Goal: Task Accomplishment & Management: Complete application form

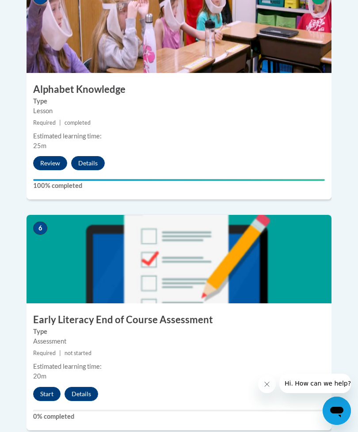
scroll to position [1272, 0]
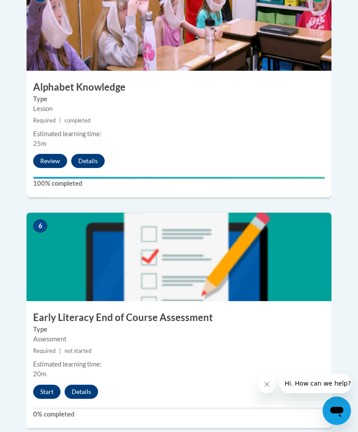
click at [52, 385] on button "Start" at bounding box center [46, 392] width 27 height 14
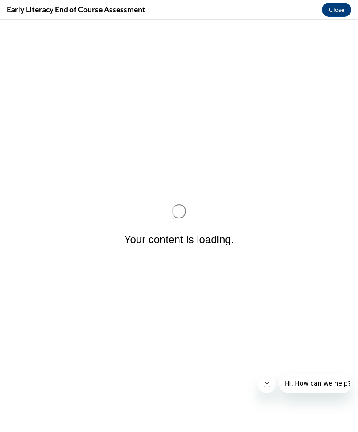
scroll to position [0, 0]
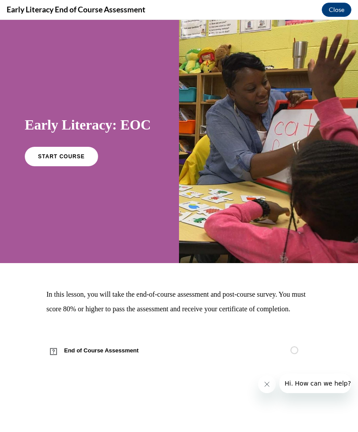
click at [67, 138] on div "Early Literacy: EOC START COURSE" at bounding box center [89, 140] width 129 height 67
click at [96, 351] on div "In this lesson, you will take the end-of-course assessment and post-course surv…" at bounding box center [178, 325] width 265 height 76
click at [72, 165] on link "START COURSE" at bounding box center [61, 156] width 73 height 19
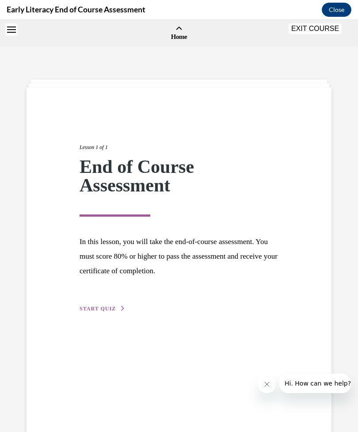
scroll to position [27, 0]
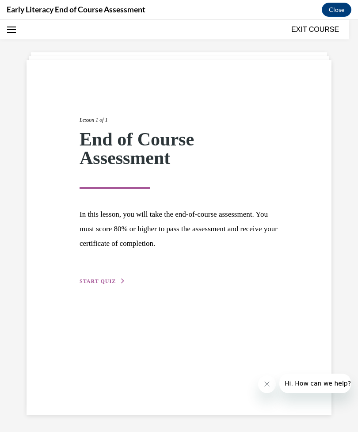
click at [95, 278] on span "START QUIZ" at bounding box center [98, 281] width 36 height 6
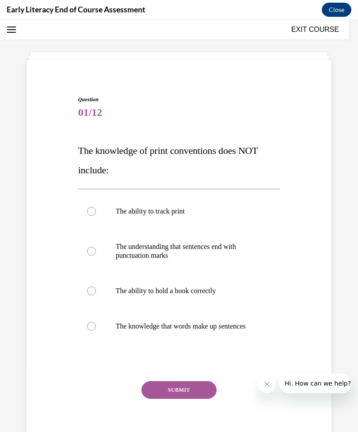
click at [87, 290] on div at bounding box center [179, 290] width 202 height 35
click at [165, 388] on button "SUBMIT" at bounding box center [178, 390] width 75 height 18
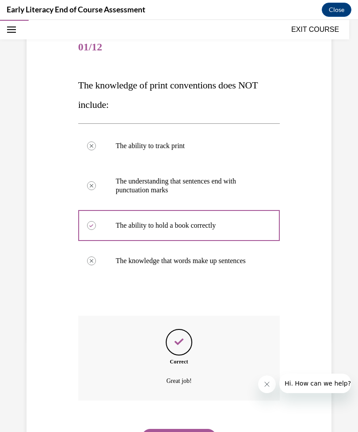
scroll to position [99, 0]
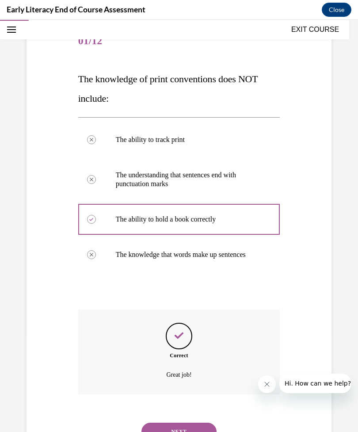
click at [163, 423] on button "NEXT" at bounding box center [178, 432] width 75 height 18
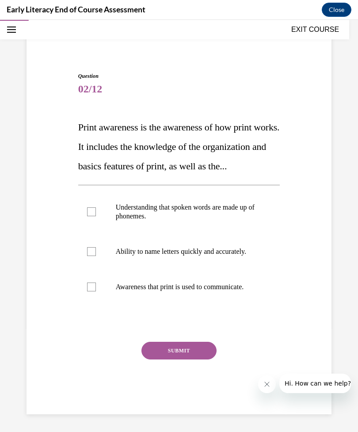
scroll to position [31, 0]
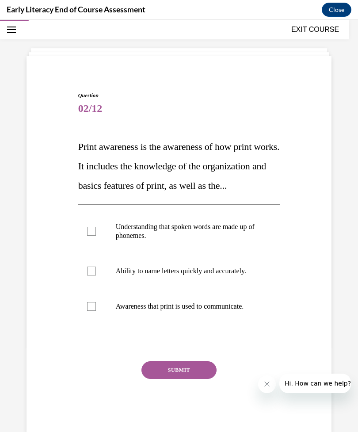
click at [92, 311] on div at bounding box center [91, 306] width 9 height 9
click at [159, 379] on button "SUBMIT" at bounding box center [178, 370] width 75 height 18
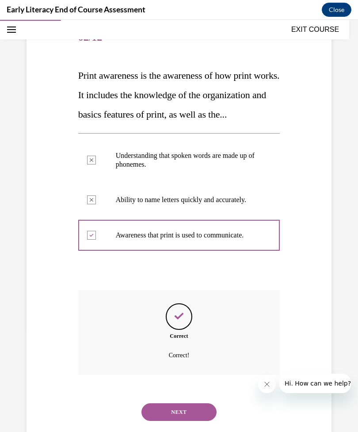
click at [163, 418] on button "NEXT" at bounding box center [178, 412] width 75 height 18
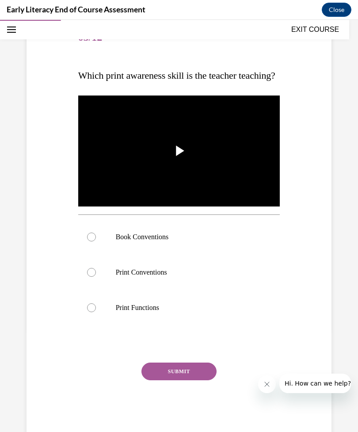
scroll to position [99, 0]
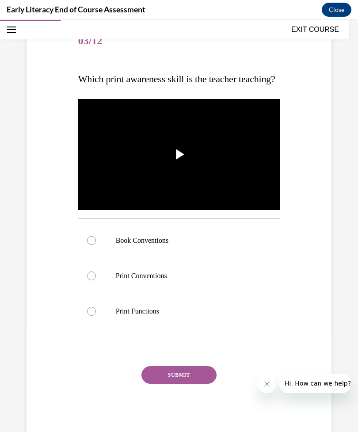
click at [91, 249] on div at bounding box center [179, 240] width 202 height 35
click at [161, 384] on button "SUBMIT" at bounding box center [178, 375] width 75 height 18
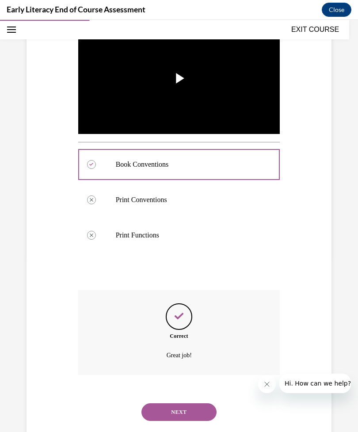
click at [160, 421] on button "NEXT" at bounding box center [178, 412] width 75 height 18
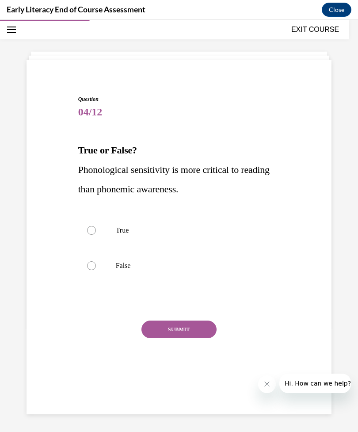
scroll to position [28, 0]
click at [86, 267] on div at bounding box center [179, 265] width 202 height 35
click at [167, 326] on button "SUBMIT" at bounding box center [178, 329] width 75 height 18
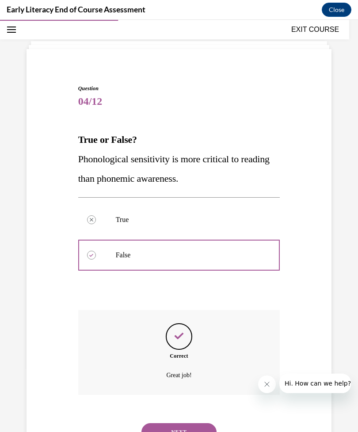
scroll to position [39, 0]
click at [164, 423] on button "NEXT" at bounding box center [178, 432] width 75 height 18
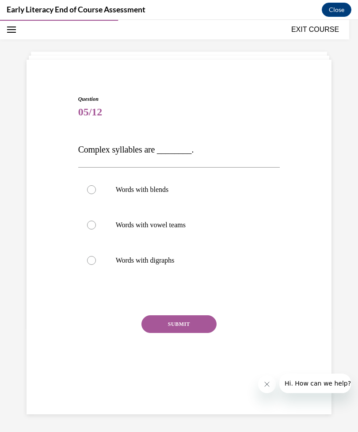
scroll to position [28, 0]
click at [88, 223] on div at bounding box center [91, 225] width 9 height 9
click at [158, 322] on button "SUBMIT" at bounding box center [178, 324] width 75 height 18
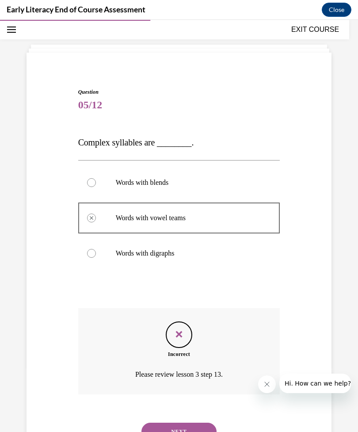
scroll to position [35, 0]
click at [157, 422] on button "NEXT" at bounding box center [178, 431] width 75 height 18
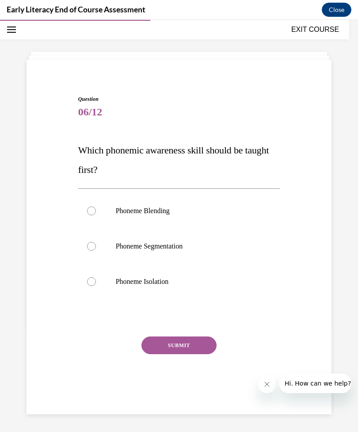
scroll to position [28, 0]
click at [86, 282] on div at bounding box center [179, 281] width 202 height 35
click at [160, 342] on button "SUBMIT" at bounding box center [178, 345] width 75 height 18
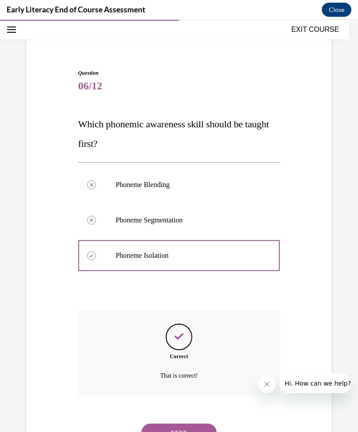
scroll to position [55, 0]
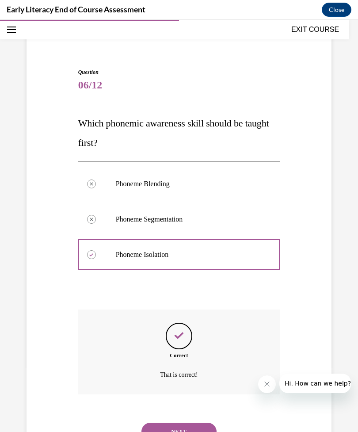
click at [165, 423] on button "NEXT" at bounding box center [178, 432] width 75 height 18
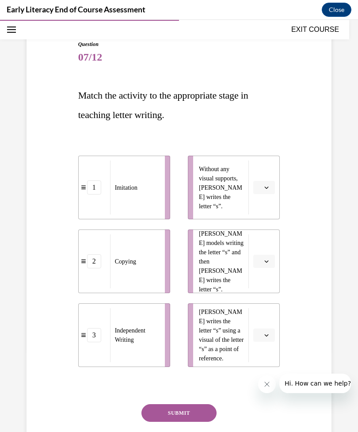
scroll to position [83, 0]
click at [270, 261] on span "button" at bounding box center [266, 261] width 6 height 6
click at [267, 311] on div "2" at bounding box center [263, 317] width 22 height 18
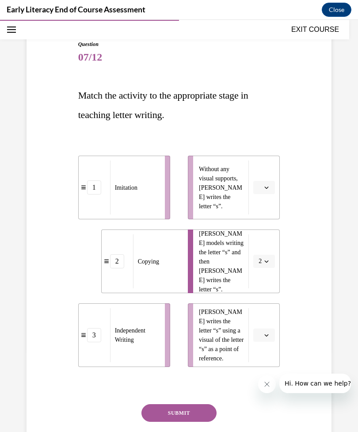
click at [266, 333] on icon "button" at bounding box center [266, 335] width 4 height 4
click at [266, 368] on div "1" at bounding box center [263, 373] width 22 height 18
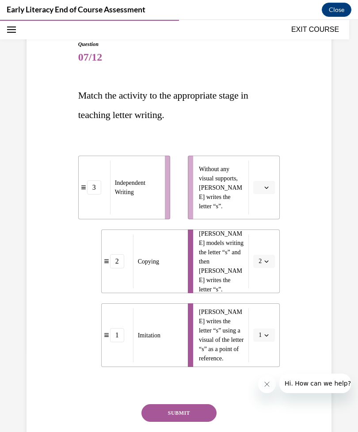
click at [269, 186] on span "button" at bounding box center [266, 187] width 6 height 6
click at [266, 260] on div "3" at bounding box center [263, 260] width 22 height 18
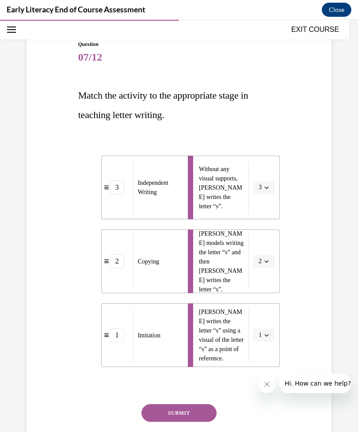
click at [196, 409] on button "SUBMIT" at bounding box center [178, 413] width 75 height 18
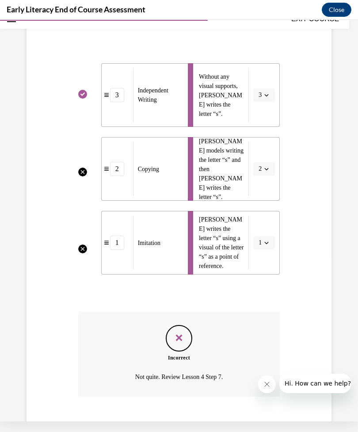
scroll to position [177, 0]
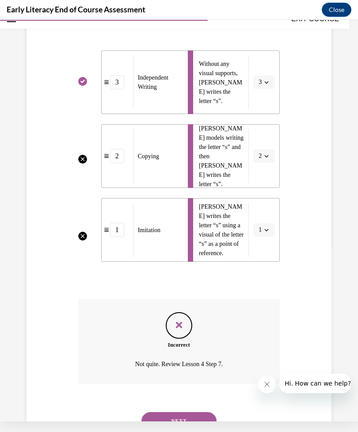
click at [200, 412] on button "NEXT" at bounding box center [178, 421] width 75 height 18
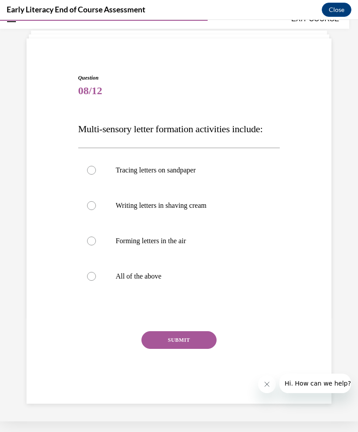
scroll to position [28, 0]
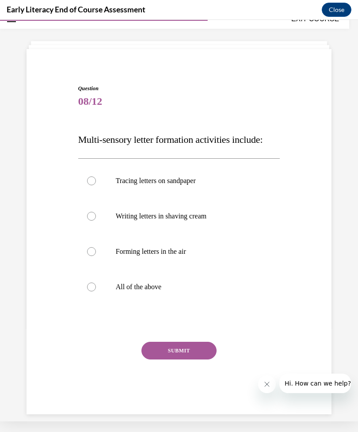
click at [86, 285] on div at bounding box center [179, 286] width 202 height 35
click at [147, 349] on button "SUBMIT" at bounding box center [178, 351] width 75 height 18
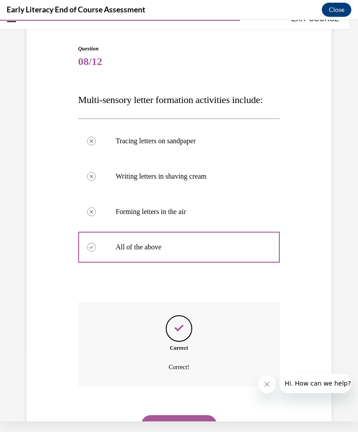
scroll to position [71, 0]
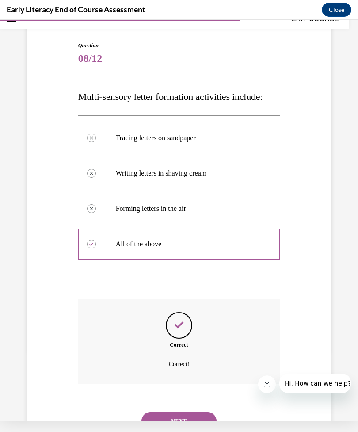
click at [198, 403] on div "NEXT" at bounding box center [179, 420] width 202 height 35
click at [153, 412] on button "NEXT" at bounding box center [178, 421] width 75 height 18
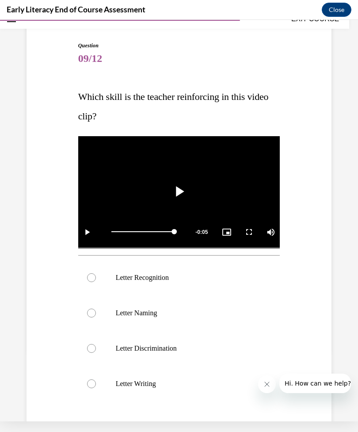
click at [84, 278] on div at bounding box center [179, 277] width 202 height 35
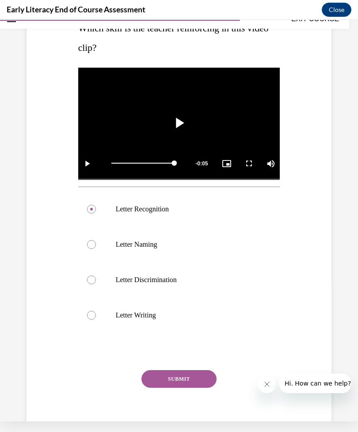
click at [158, 372] on button "SUBMIT" at bounding box center [178, 379] width 75 height 18
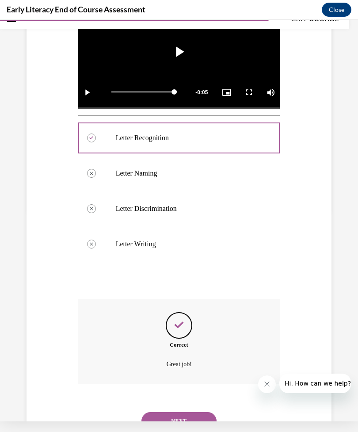
click at [152, 412] on button "NEXT" at bounding box center [178, 421] width 75 height 18
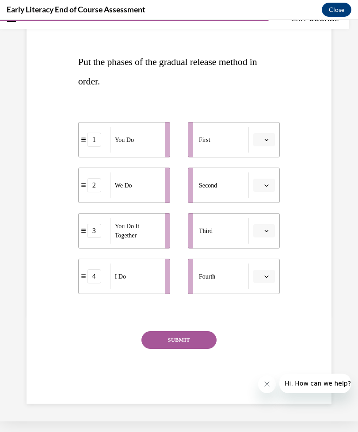
scroll to position [67, 0]
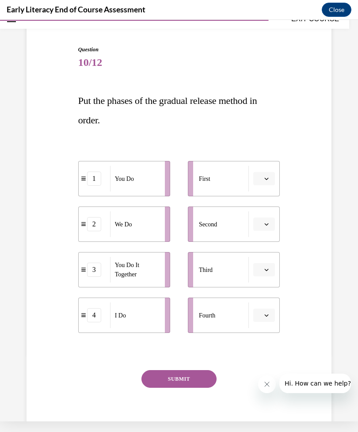
click at [268, 174] on button "button" at bounding box center [264, 178] width 22 height 13
click at [263, 212] on div "1" at bounding box center [263, 216] width 22 height 18
click at [267, 176] on span "button" at bounding box center [266, 178] width 6 height 6
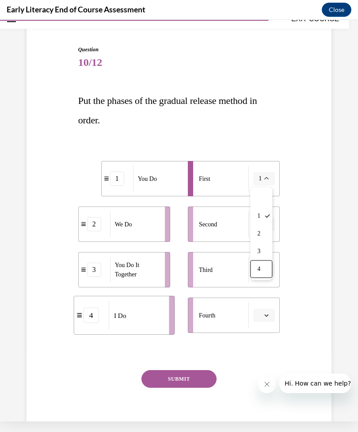
click at [263, 267] on div "4" at bounding box center [261, 269] width 22 height 18
click at [264, 222] on icon "button" at bounding box center [266, 224] width 4 height 4
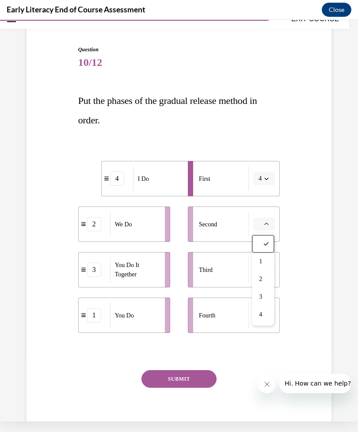
click at [303, 244] on div "Question 10/12 Put the phases of the gradual release method in order. 4 I Do 2 …" at bounding box center [178, 230] width 309 height 423
click at [259, 224] on span "Please select an option" at bounding box center [260, 224] width 3 height 9
click at [258, 272] on div "2" at bounding box center [263, 279] width 22 height 18
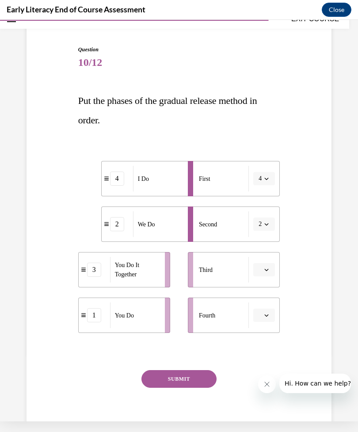
click at [260, 273] on span "Please select an option" at bounding box center [260, 269] width 3 height 9
click at [259, 336] on div "3" at bounding box center [263, 343] width 22 height 18
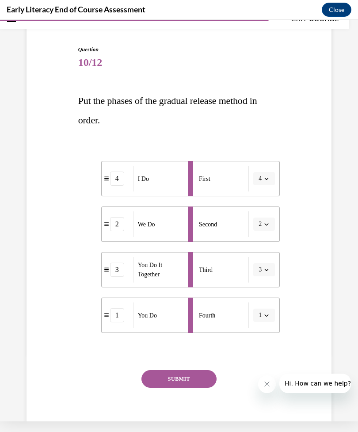
click at [166, 379] on button "SUBMIT" at bounding box center [178, 379] width 75 height 18
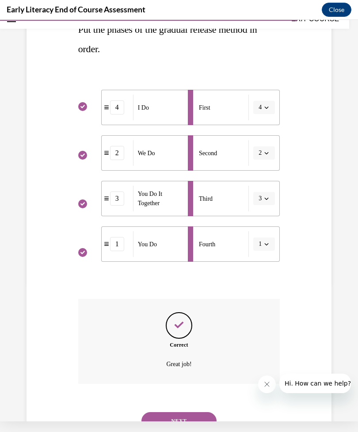
click at [159, 417] on button "NEXT" at bounding box center [178, 421] width 75 height 18
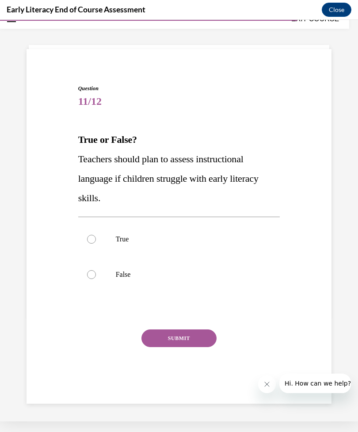
scroll to position [28, 0]
click at [88, 233] on div at bounding box center [179, 238] width 202 height 35
click at [173, 335] on button "SUBMIT" at bounding box center [178, 338] width 75 height 18
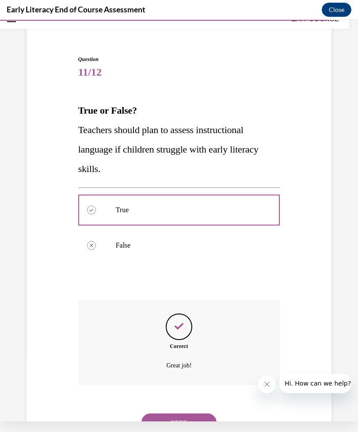
scroll to position [58, 0]
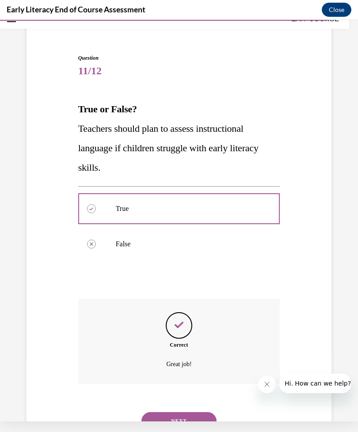
click at [165, 412] on button "NEXT" at bounding box center [178, 421] width 75 height 18
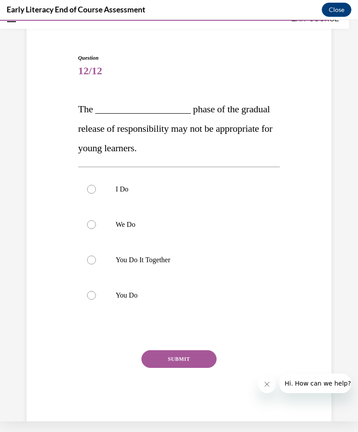
scroll to position [38, 0]
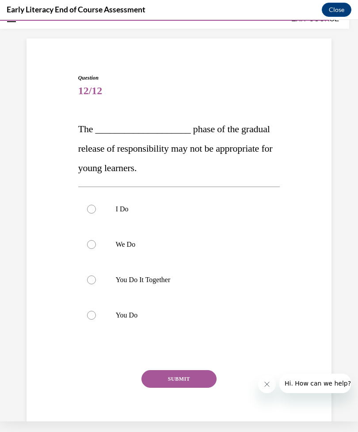
click at [80, 310] on div at bounding box center [179, 314] width 202 height 35
click at [161, 371] on button "SUBMIT" at bounding box center [178, 379] width 75 height 18
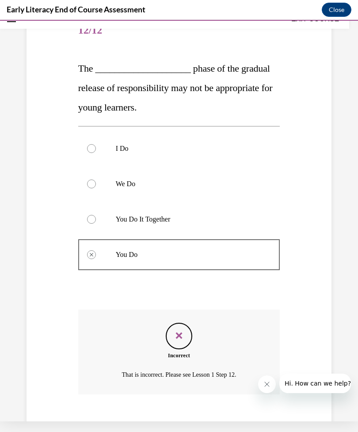
scroll to position [110, 0]
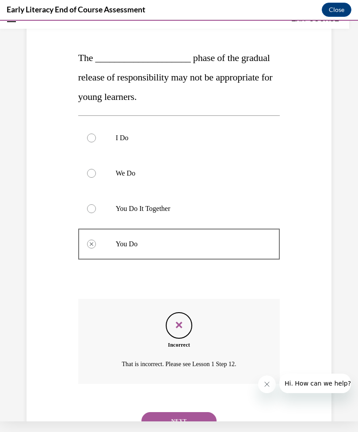
click at [168, 417] on button "NEXT" at bounding box center [178, 421] width 75 height 18
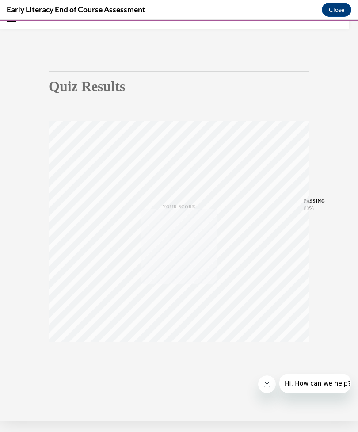
scroll to position [28, 0]
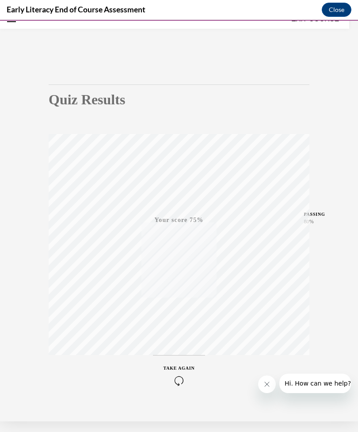
click at [188, 379] on icon "button" at bounding box center [179, 381] width 31 height 10
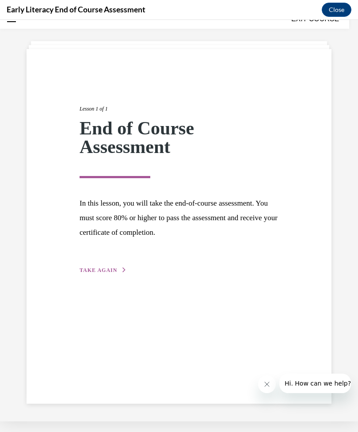
click at [95, 268] on span "TAKE AGAIN" at bounding box center [99, 270] width 38 height 6
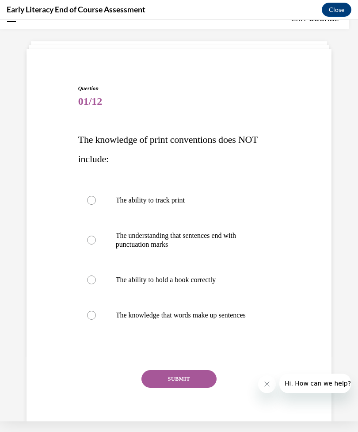
click at [88, 276] on div at bounding box center [179, 279] width 202 height 35
click at [159, 374] on button "SUBMIT" at bounding box center [178, 379] width 75 height 18
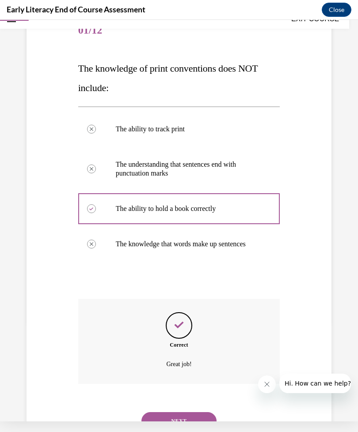
click at [195, 412] on button "NEXT" at bounding box center [178, 421] width 75 height 18
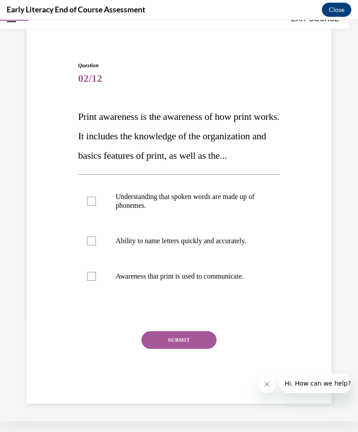
scroll to position [31, 0]
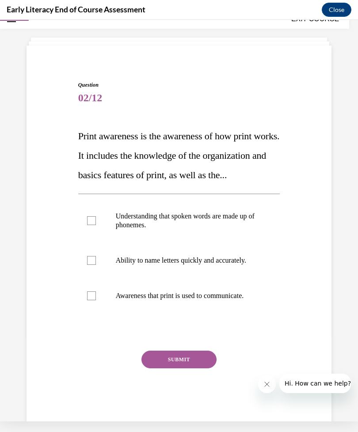
click at [86, 240] on div at bounding box center [179, 220] width 202 height 44
click at [152, 368] on button "SUBMIT" at bounding box center [178, 359] width 75 height 18
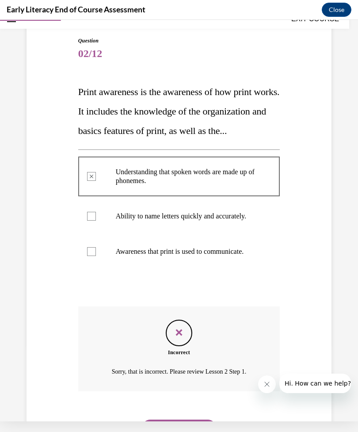
scroll to position [103, 0]
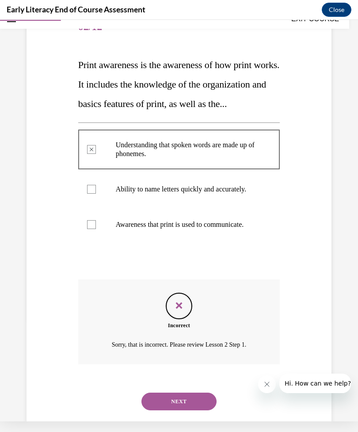
click at [156, 407] on button "NEXT" at bounding box center [178, 401] width 75 height 18
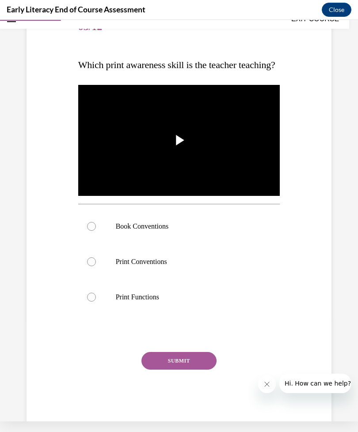
scroll to position [0, 0]
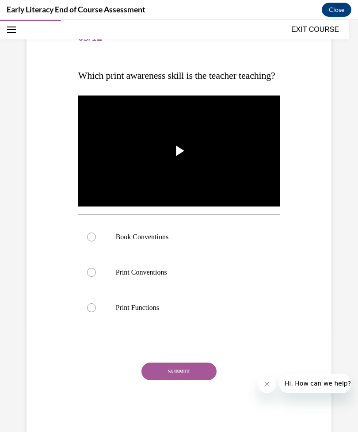
click at [85, 255] on div at bounding box center [179, 236] width 202 height 35
click at [152, 380] on button "SUBMIT" at bounding box center [178, 371] width 75 height 18
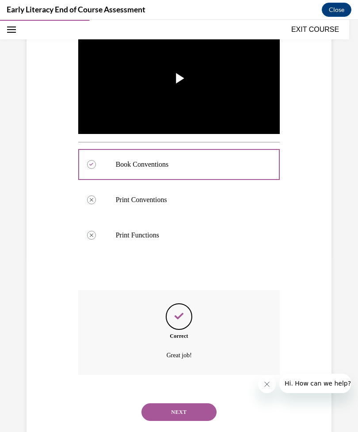
click at [152, 420] on button "NEXT" at bounding box center [178, 412] width 75 height 18
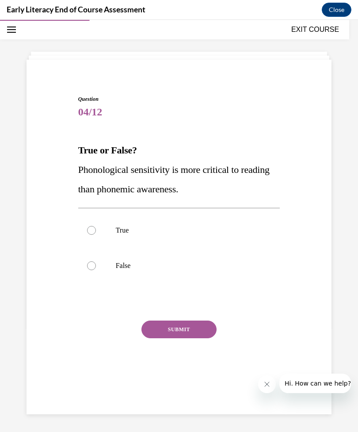
scroll to position [28, 0]
click at [89, 265] on div at bounding box center [91, 265] width 9 height 9
click at [147, 330] on button "SUBMIT" at bounding box center [178, 329] width 75 height 18
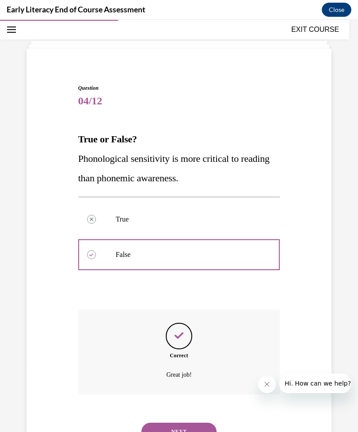
click at [157, 423] on button "NEXT" at bounding box center [178, 432] width 75 height 18
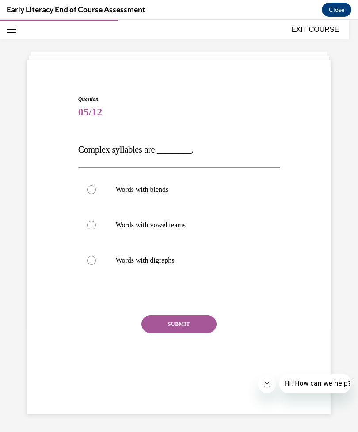
click at [88, 257] on div at bounding box center [91, 260] width 9 height 9
click at [151, 329] on button "SUBMIT" at bounding box center [178, 324] width 75 height 18
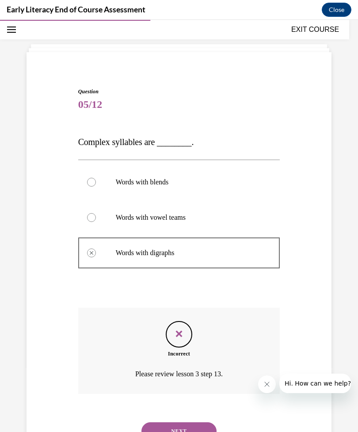
click at [165, 422] on button "NEXT" at bounding box center [178, 431] width 75 height 18
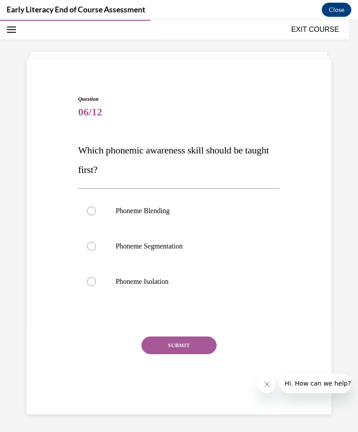
click at [88, 278] on div at bounding box center [91, 281] width 9 height 9
click at [149, 341] on button "SUBMIT" at bounding box center [178, 345] width 75 height 18
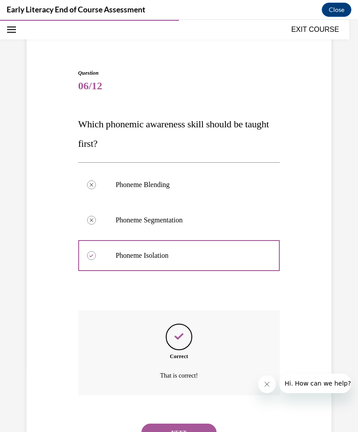
scroll to position [55, 0]
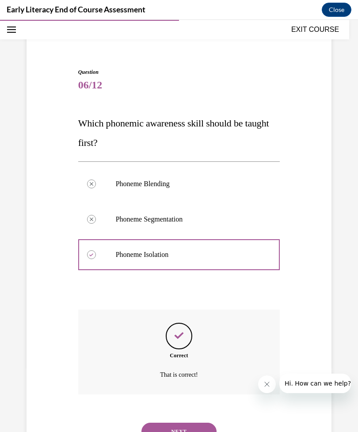
click at [148, 423] on button "NEXT" at bounding box center [178, 432] width 75 height 18
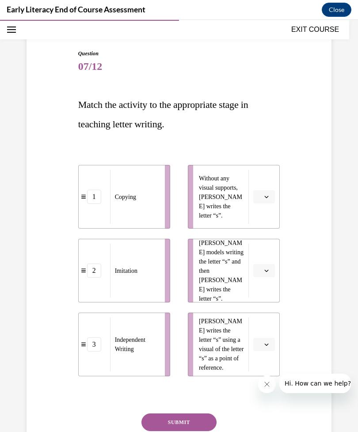
scroll to position [79, 0]
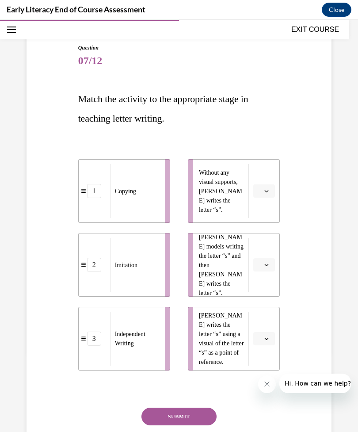
click at [273, 187] on button "button" at bounding box center [264, 190] width 22 height 13
click at [267, 262] on div "3" at bounding box center [263, 264] width 22 height 18
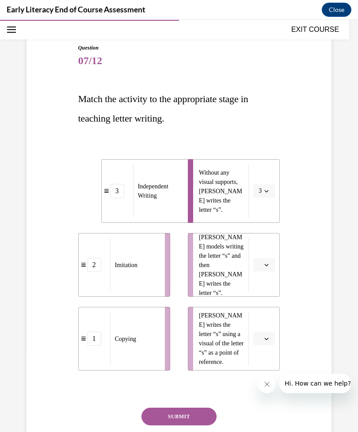
click at [267, 266] on icon "button" at bounding box center [267, 265] width 4 height 2
click at [267, 317] on div "2" at bounding box center [263, 320] width 22 height 18
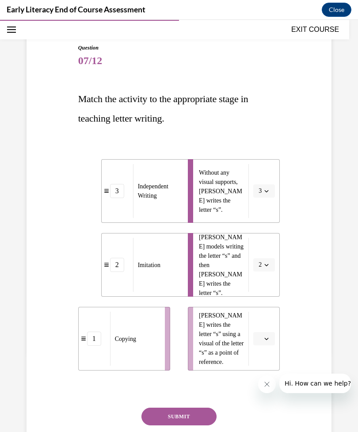
click at [270, 338] on span "button" at bounding box center [266, 338] width 6 height 6
click at [263, 372] on div "1" at bounding box center [263, 376] width 22 height 18
click at [170, 413] on button "SUBMIT" at bounding box center [178, 416] width 75 height 18
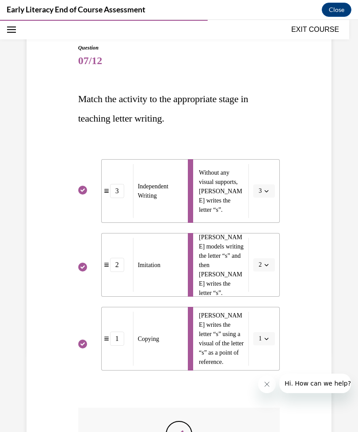
scroll to position [11, 0]
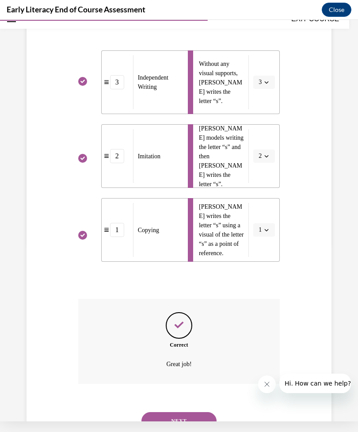
click at [154, 412] on button "NEXT" at bounding box center [178, 421] width 75 height 18
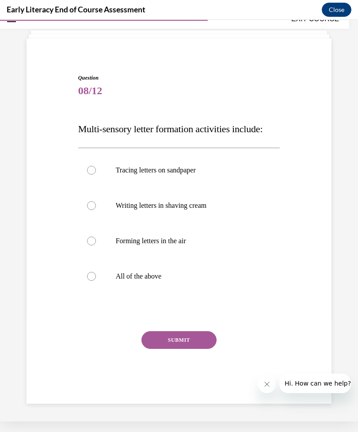
scroll to position [28, 0]
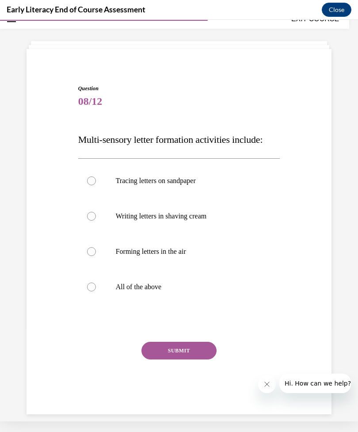
click at [79, 276] on div at bounding box center [179, 286] width 202 height 35
click at [156, 348] on button "SUBMIT" at bounding box center [178, 351] width 75 height 18
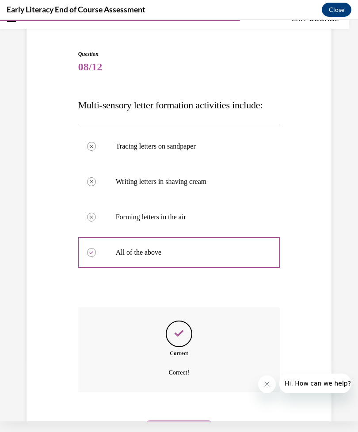
scroll to position [71, 0]
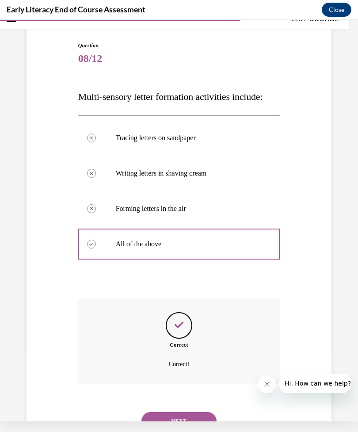
click at [160, 412] on button "NEXT" at bounding box center [178, 421] width 75 height 18
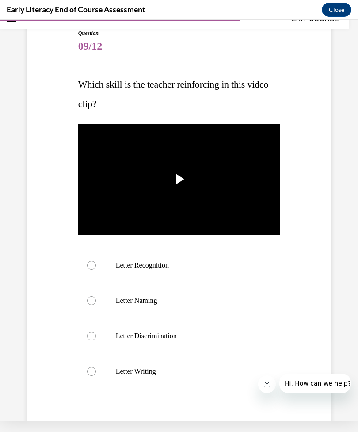
scroll to position [83, 0]
click at [84, 297] on div at bounding box center [179, 300] width 202 height 35
click at [149, 427] on button "SUBMIT" at bounding box center [178, 435] width 75 height 18
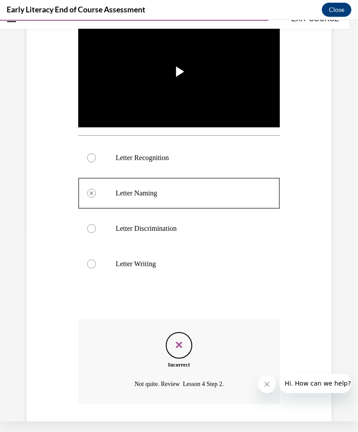
scroll to position [210, 0]
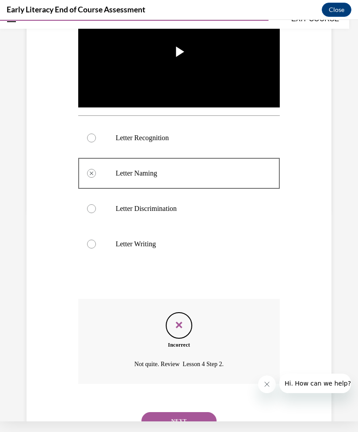
click at [157, 412] on button "NEXT" at bounding box center [178, 421] width 75 height 18
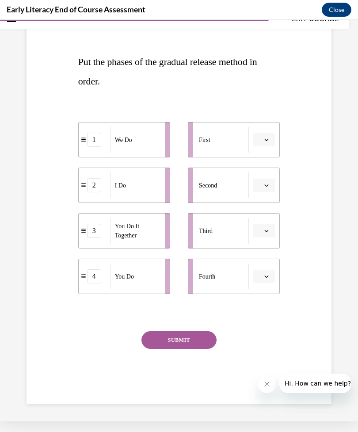
scroll to position [67, 0]
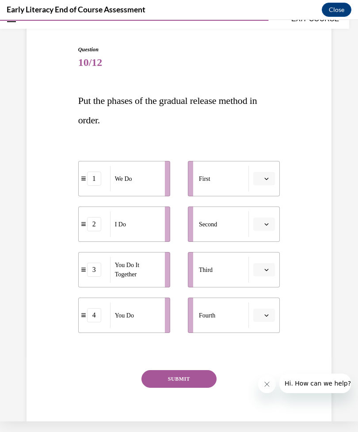
click at [158, 378] on button "SUBMIT" at bounding box center [178, 379] width 75 height 18
click at [150, 378] on button "SUBMIT" at bounding box center [178, 379] width 75 height 18
click at [267, 179] on icon "button" at bounding box center [266, 178] width 4 height 4
click at [267, 213] on div "1" at bounding box center [263, 216] width 22 height 18
click at [270, 224] on span "button" at bounding box center [266, 224] width 6 height 6
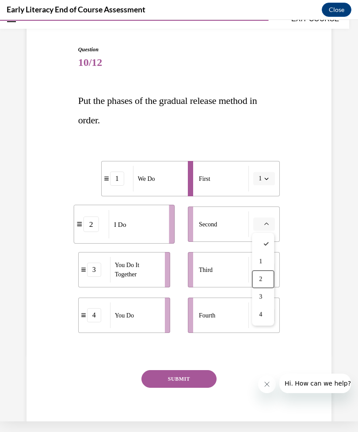
click at [267, 273] on div "2" at bounding box center [263, 279] width 22 height 18
click at [269, 180] on icon "button" at bounding box center [266, 178] width 4 height 4
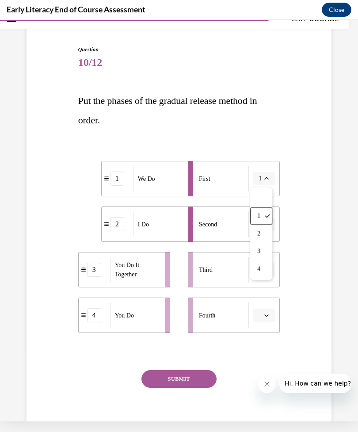
click at [266, 233] on div "2" at bounding box center [261, 234] width 22 height 18
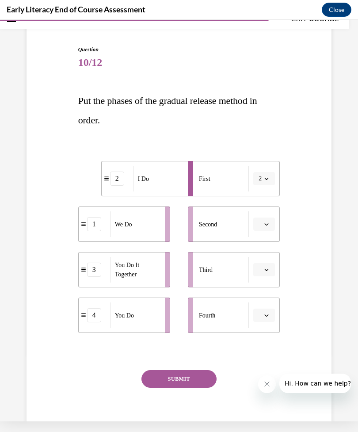
click at [267, 222] on icon "button" at bounding box center [266, 224] width 4 height 4
click at [267, 258] on div "1" at bounding box center [263, 262] width 22 height 18
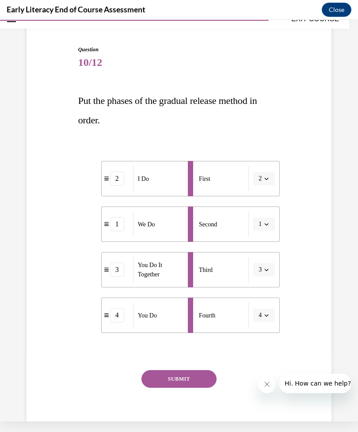
click at [160, 377] on button "SUBMIT" at bounding box center [178, 379] width 75 height 18
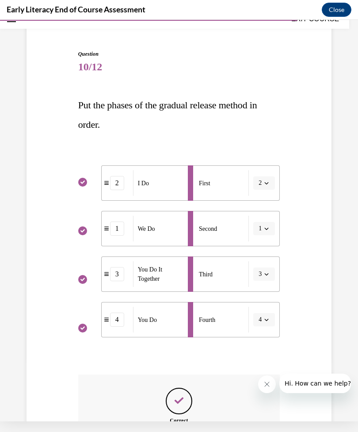
scroll to position [138, 0]
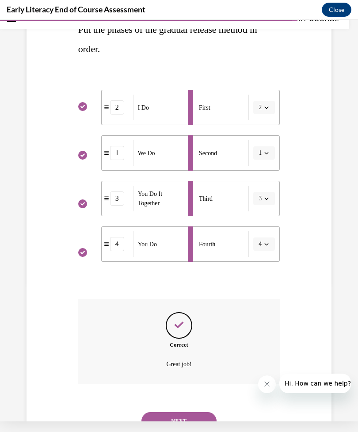
click at [159, 412] on button "NEXT" at bounding box center [178, 421] width 75 height 18
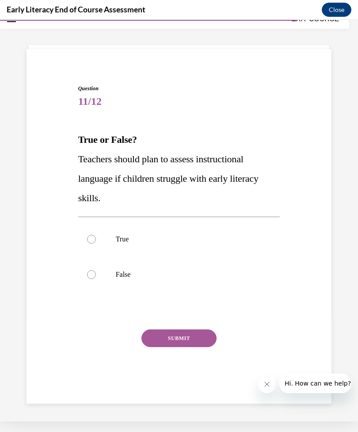
scroll to position [28, 0]
click at [89, 238] on div at bounding box center [91, 239] width 9 height 9
click at [147, 335] on button "SUBMIT" at bounding box center [178, 338] width 75 height 18
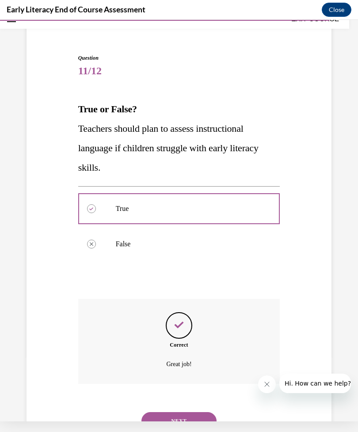
click at [142, 413] on button "NEXT" at bounding box center [178, 421] width 75 height 18
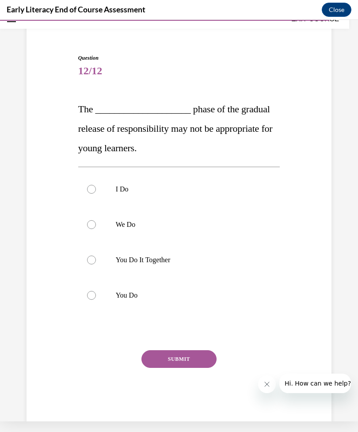
scroll to position [38, 0]
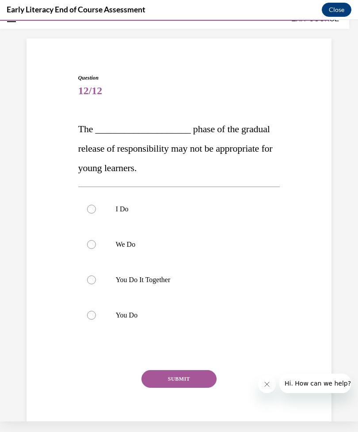
click at [89, 281] on div at bounding box center [91, 279] width 9 height 9
click at [151, 373] on button "SUBMIT" at bounding box center [178, 379] width 75 height 18
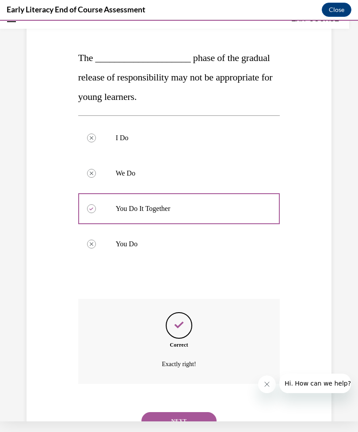
click at [151, 412] on button "NEXT" at bounding box center [178, 421] width 75 height 18
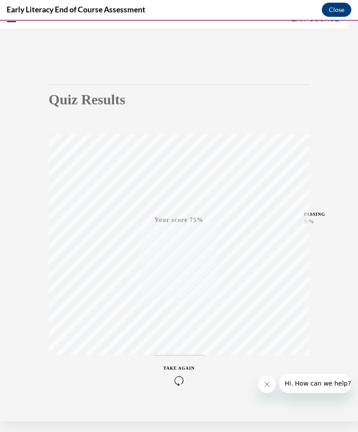
click at [177, 376] on icon "button" at bounding box center [179, 381] width 31 height 10
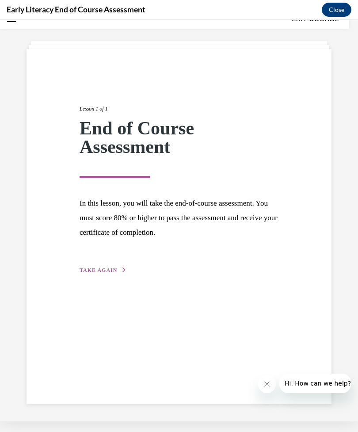
click at [88, 273] on span "TAKE AGAIN" at bounding box center [99, 270] width 38 height 6
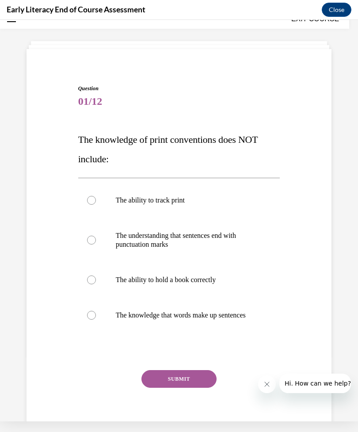
click at [91, 282] on div at bounding box center [91, 279] width 9 height 9
click at [150, 371] on button "SUBMIT" at bounding box center [178, 379] width 75 height 18
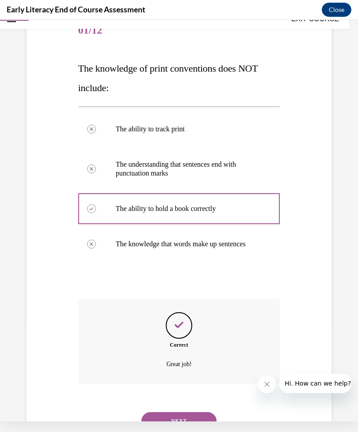
click at [158, 412] on button "NEXT" at bounding box center [178, 421] width 75 height 18
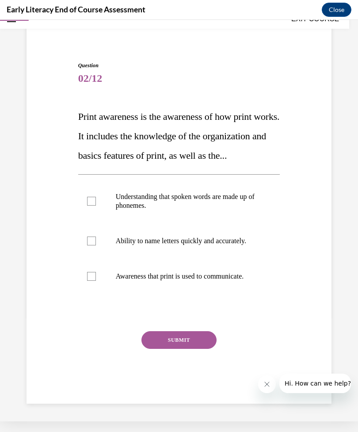
scroll to position [31, 0]
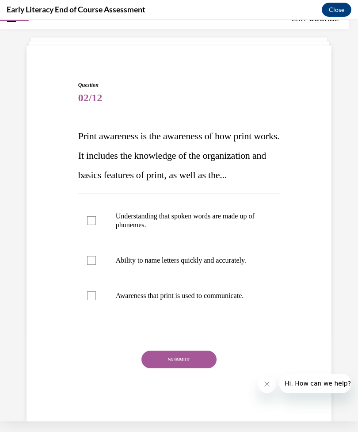
click at [93, 225] on div at bounding box center [91, 220] width 9 height 9
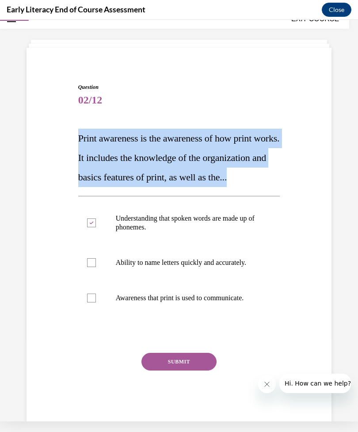
scroll to position [1338, 0]
click at [89, 227] on div at bounding box center [91, 222] width 9 height 9
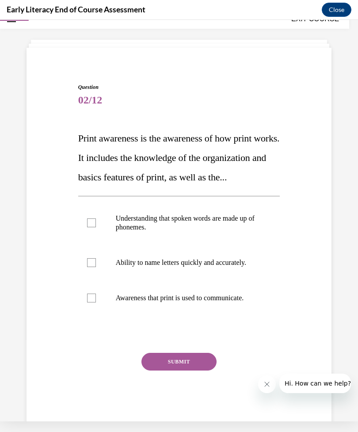
click at [93, 302] on div at bounding box center [91, 297] width 9 height 9
click at [164, 370] on button "SUBMIT" at bounding box center [178, 362] width 75 height 18
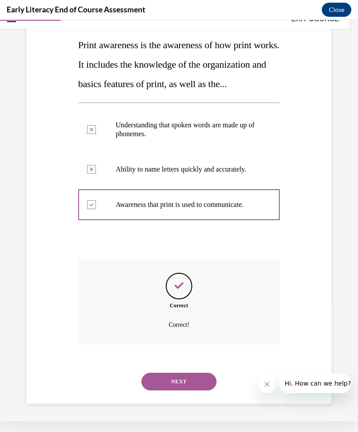
click at [163, 382] on button "NEXT" at bounding box center [178, 382] width 75 height 18
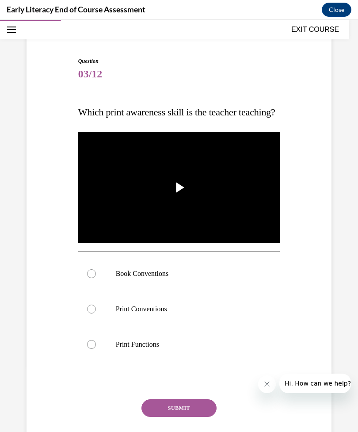
scroll to position [66, 0]
click at [92, 278] on div at bounding box center [91, 273] width 9 height 9
click at [163, 417] on button "SUBMIT" at bounding box center [178, 408] width 75 height 18
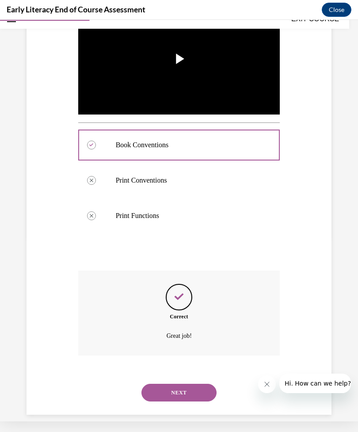
scroll to position [203, 0]
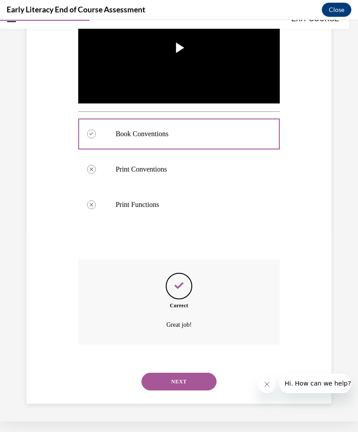
click at [157, 373] on button "NEXT" at bounding box center [178, 382] width 75 height 18
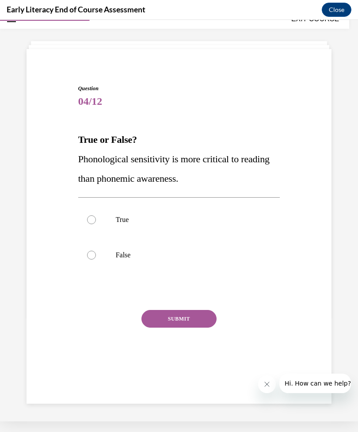
scroll to position [28, 0]
click at [95, 255] on div at bounding box center [91, 255] width 9 height 9
click at [158, 315] on button "SUBMIT" at bounding box center [178, 319] width 75 height 18
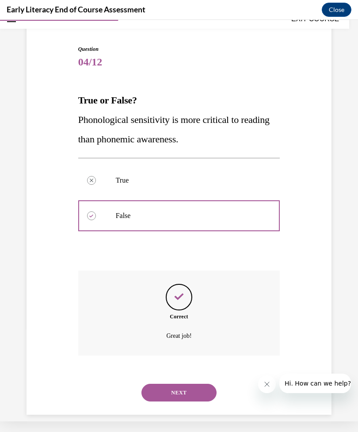
click at [161, 384] on button "NEXT" at bounding box center [178, 393] width 75 height 18
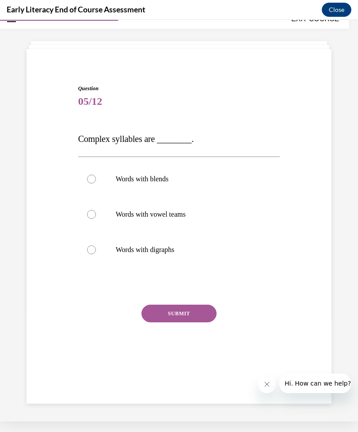
click at [95, 248] on div at bounding box center [91, 249] width 9 height 9
click at [162, 312] on button "SUBMIT" at bounding box center [178, 314] width 75 height 18
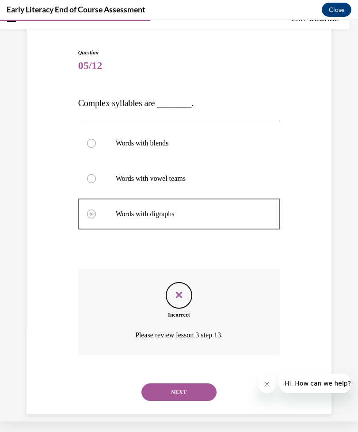
click at [163, 383] on button "NEXT" at bounding box center [178, 392] width 75 height 18
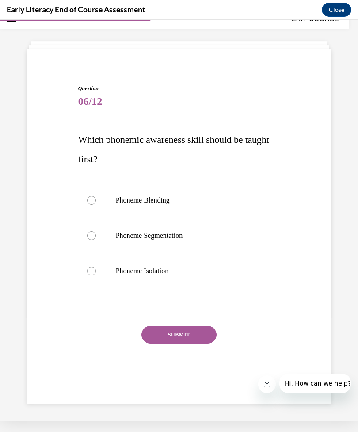
click at [95, 269] on div at bounding box center [91, 271] width 9 height 9
click at [174, 341] on button "SUBMIT" at bounding box center [178, 335] width 75 height 18
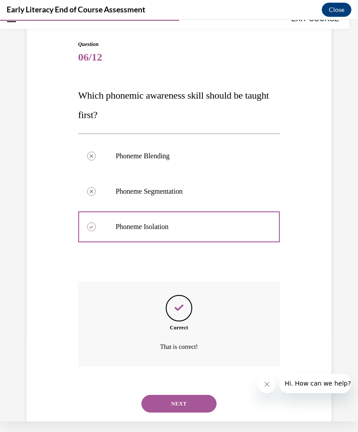
scroll to position [83, 0]
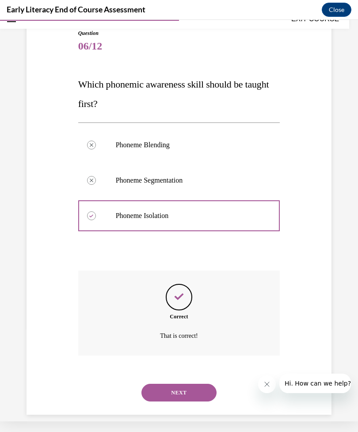
click at [168, 384] on button "NEXT" at bounding box center [178, 393] width 75 height 18
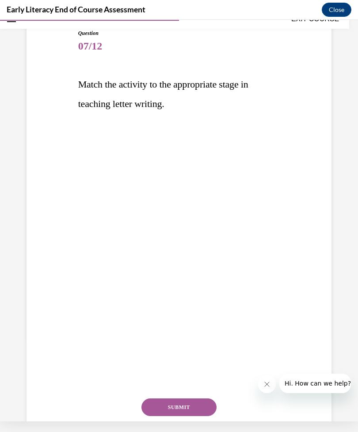
scroll to position [35, 0]
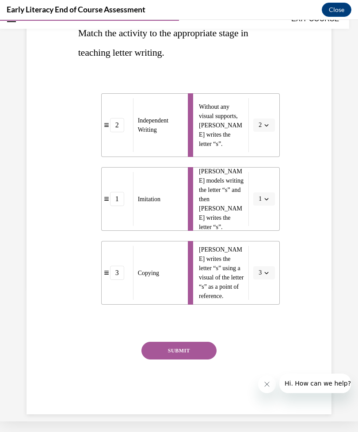
click at [159, 353] on button "SUBMIT" at bounding box center [178, 351] width 75 height 18
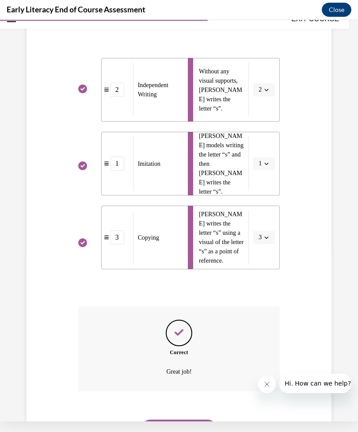
scroll to position [206, 0]
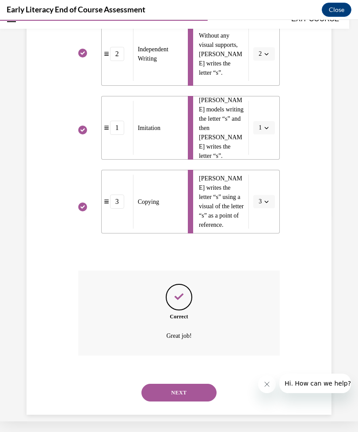
click at [160, 384] on button "NEXT" at bounding box center [178, 393] width 75 height 18
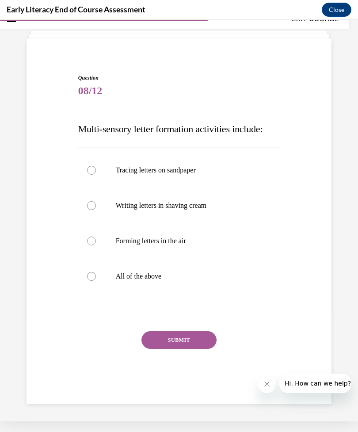
scroll to position [28, 0]
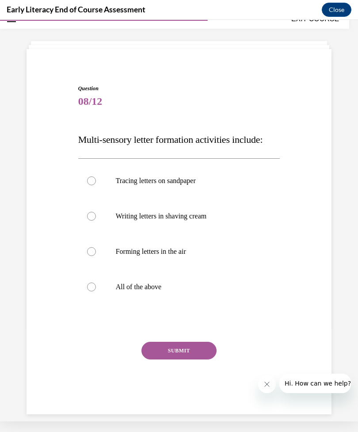
click at [86, 288] on div at bounding box center [179, 286] width 202 height 35
click at [157, 348] on button "SUBMIT" at bounding box center [178, 351] width 75 height 18
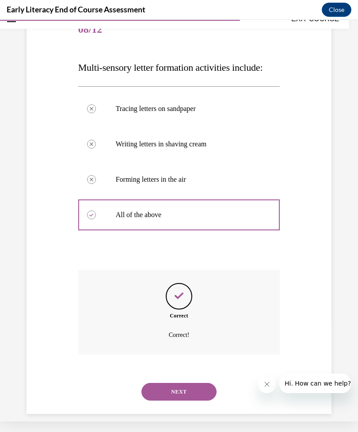
scroll to position [99, 0]
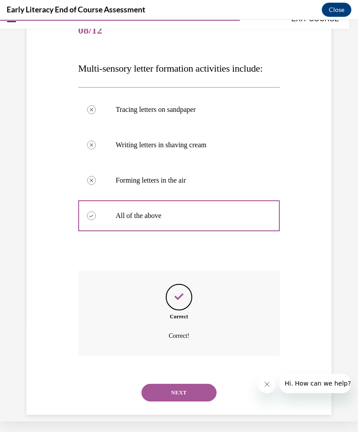
click at [161, 384] on button "NEXT" at bounding box center [178, 393] width 75 height 18
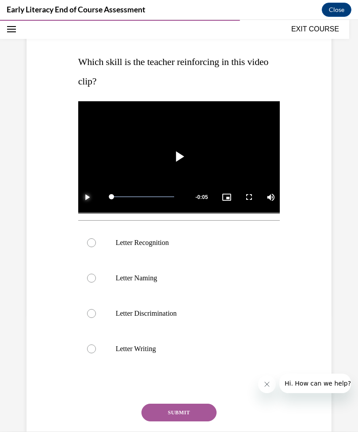
scroll to position [116, 0]
click at [92, 238] on div at bounding box center [91, 242] width 9 height 9
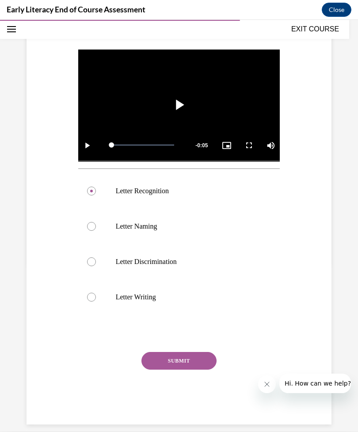
click at [154, 362] on button "SUBMIT" at bounding box center [178, 361] width 75 height 18
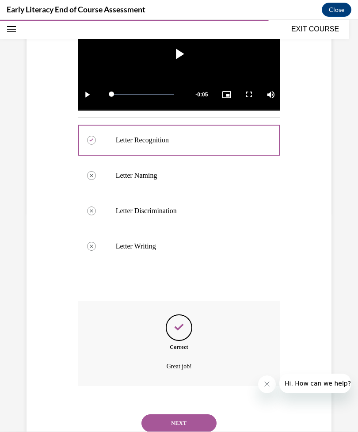
scroll to position [239, 0]
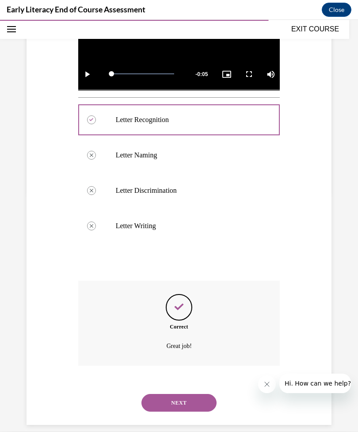
click at [160, 394] on button "NEXT" at bounding box center [178, 403] width 75 height 18
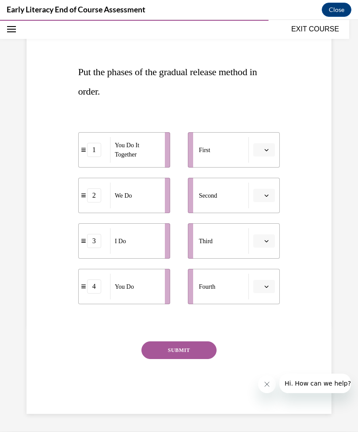
scroll to position [93, 0]
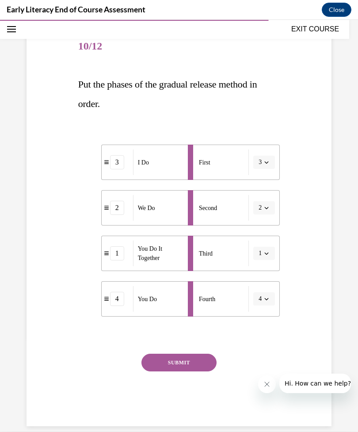
click at [164, 358] on button "SUBMIT" at bounding box center [178, 363] width 75 height 18
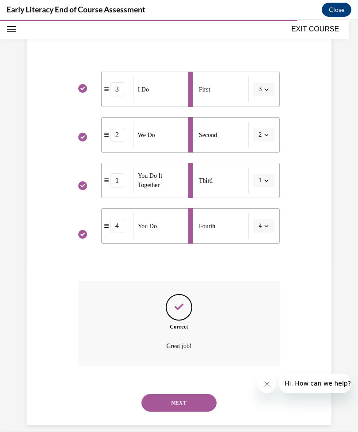
click at [159, 394] on button "NEXT" at bounding box center [178, 403] width 75 height 18
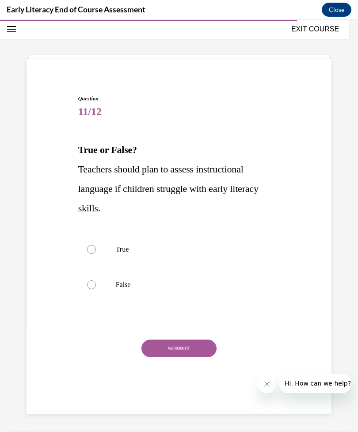
scroll to position [28, 0]
click at [91, 242] on div at bounding box center [179, 249] width 202 height 35
click at [85, 286] on div at bounding box center [179, 284] width 202 height 35
click at [159, 347] on button "SUBMIT" at bounding box center [178, 348] width 75 height 18
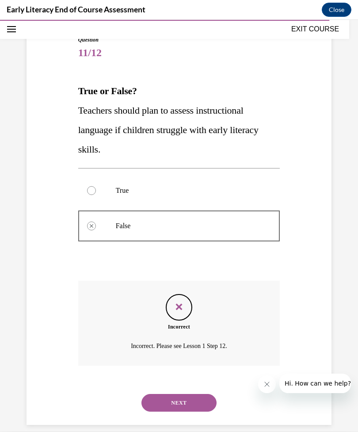
click at [156, 394] on button "NEXT" at bounding box center [178, 403] width 75 height 18
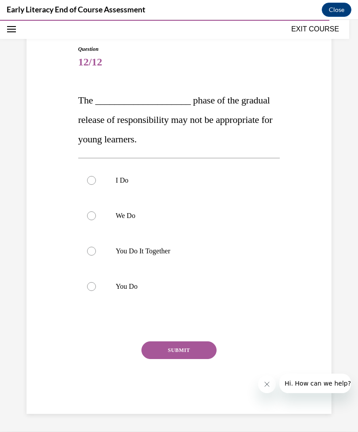
scroll to position [67, 0]
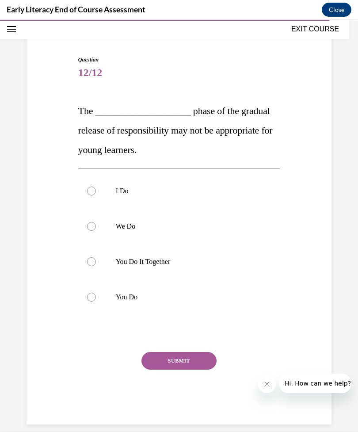
click at [87, 261] on div at bounding box center [91, 261] width 9 height 9
click at [157, 363] on button "SUBMIT" at bounding box center [178, 361] width 75 height 18
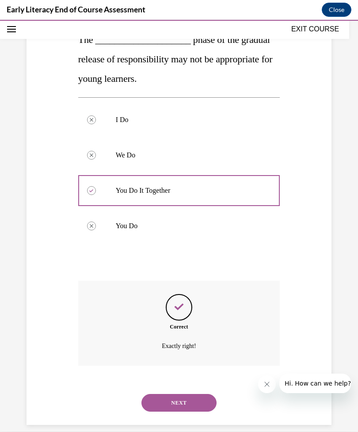
click at [162, 394] on button "NEXT" at bounding box center [178, 403] width 75 height 18
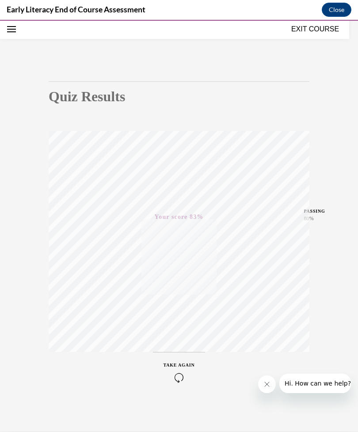
click at [303, 26] on button "EXIT COURSE" at bounding box center [315, 29] width 53 height 11
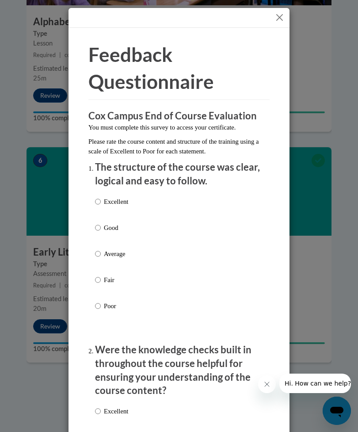
click at [104, 186] on p "The structure of the course was clear, logical and easy to follow." at bounding box center [179, 173] width 168 height 27
click at [95, 203] on input "Excellent" at bounding box center [98, 202] width 6 height 10
radio input "true"
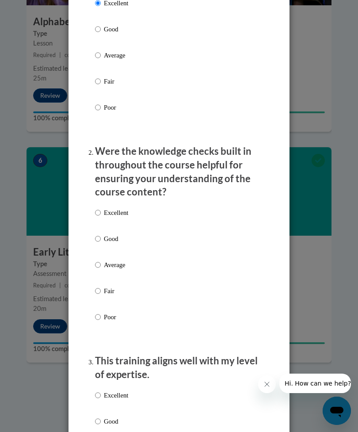
scroll to position [199, 0]
click at [97, 209] on input "Excellent" at bounding box center [98, 212] width 6 height 10
radio input "true"
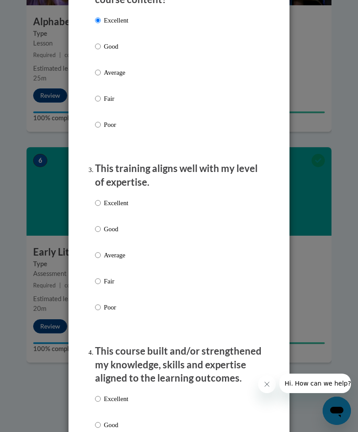
click at [98, 203] on input "Excellent" at bounding box center [98, 203] width 6 height 10
radio input "true"
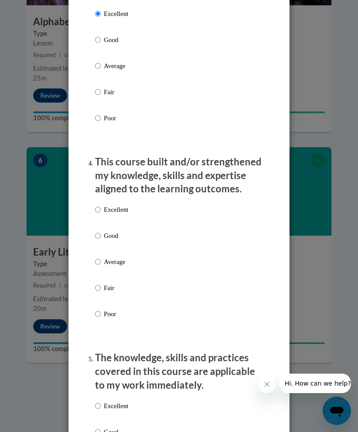
click at [96, 209] on input "Excellent" at bounding box center [98, 210] width 6 height 10
radio input "true"
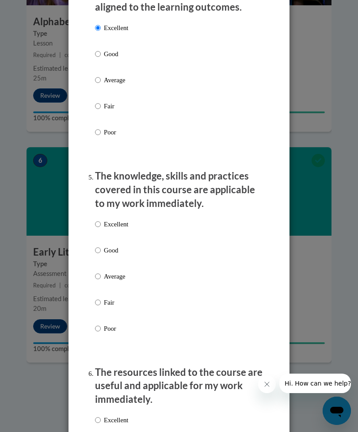
scroll to position [775, 0]
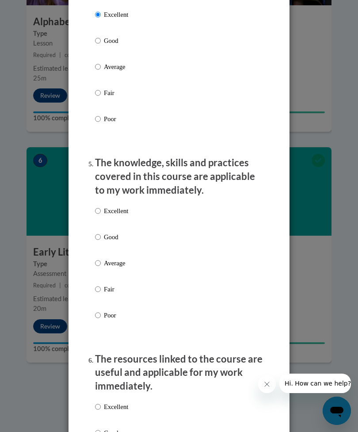
click at [95, 209] on input "Excellent" at bounding box center [98, 211] width 6 height 10
radio input "true"
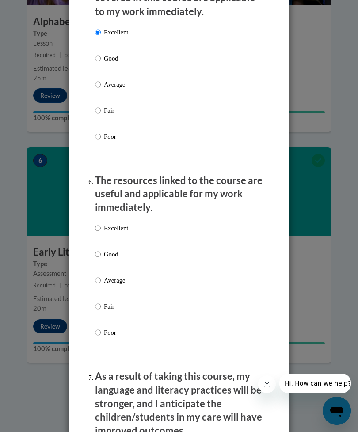
scroll to position [982, 0]
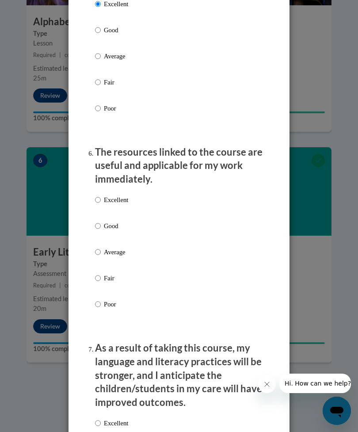
click at [93, 198] on ol "The structure of the course was clear, logical and easy to follow. Excellent Go…" at bounding box center [178, 148] width 181 height 1938
click at [96, 197] on input "Excellent" at bounding box center [98, 200] width 6 height 10
radio input "true"
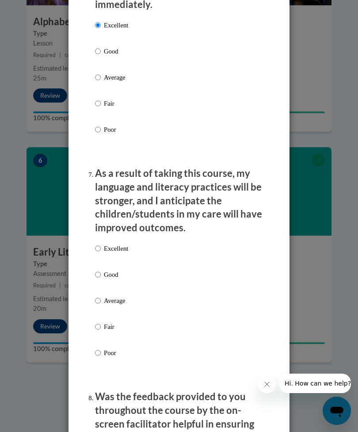
click at [99, 244] on input "Excellent" at bounding box center [98, 249] width 6 height 10
radio input "true"
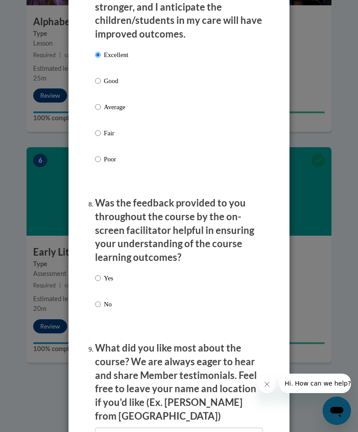
scroll to position [1351, 0]
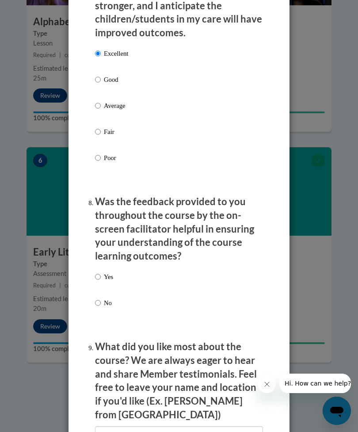
click at [95, 272] on input "Yes" at bounding box center [98, 277] width 6 height 10
radio input "true"
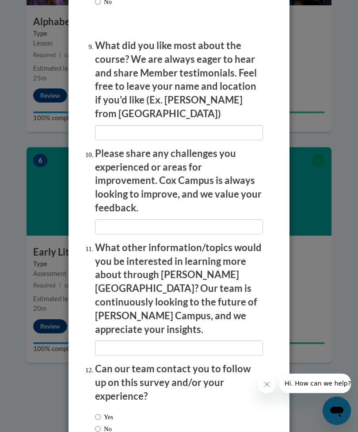
scroll to position [1652, 0]
click at [95, 424] on input "No" at bounding box center [98, 429] width 6 height 10
radio input "true"
